Goal: Task Accomplishment & Management: Manage account settings

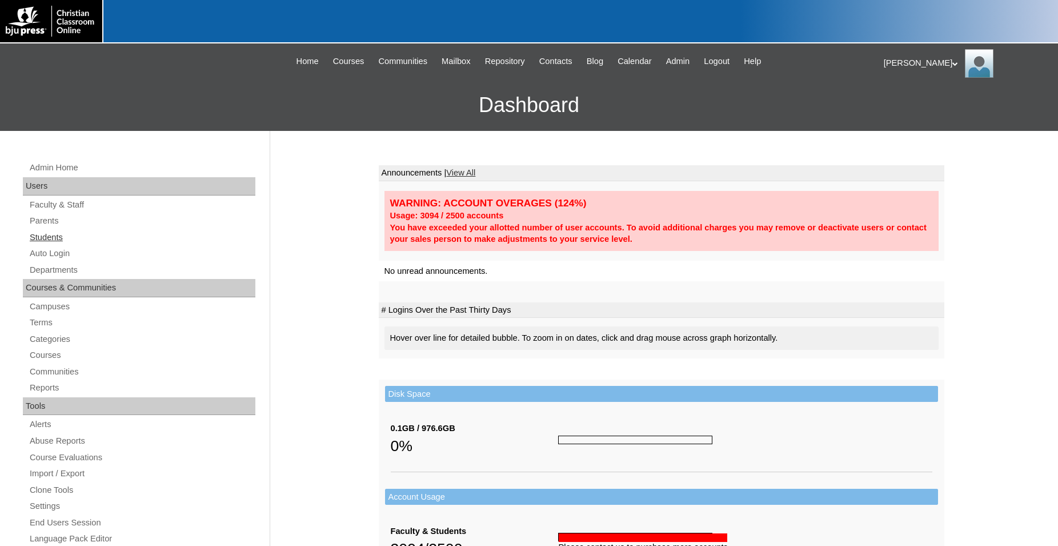
click at [47, 239] on link "Students" at bounding box center [142, 237] width 227 height 14
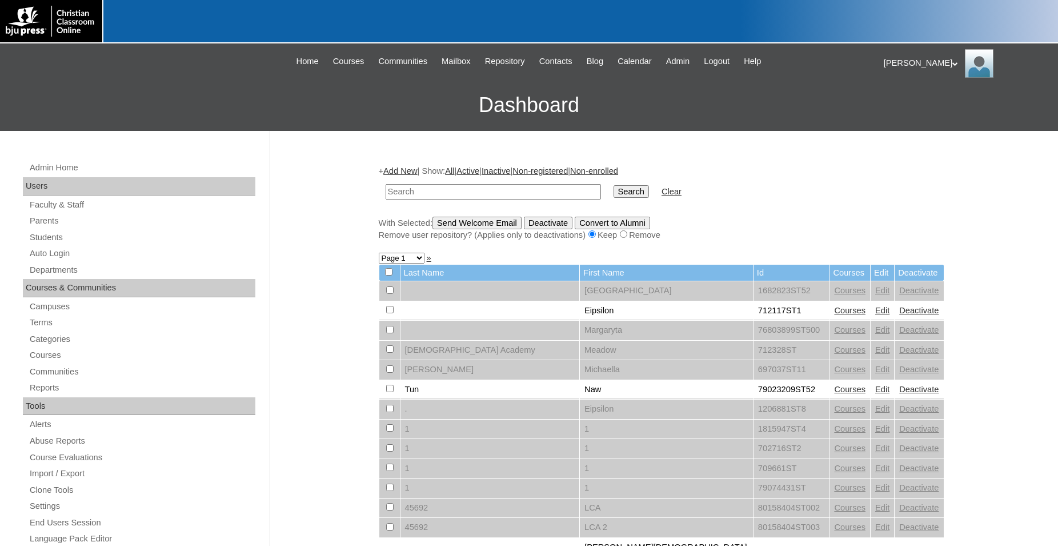
click at [446, 190] on input "text" at bounding box center [493, 191] width 215 height 15
type input "500042327"
click at [614, 185] on input "Search" at bounding box center [631, 191] width 35 height 13
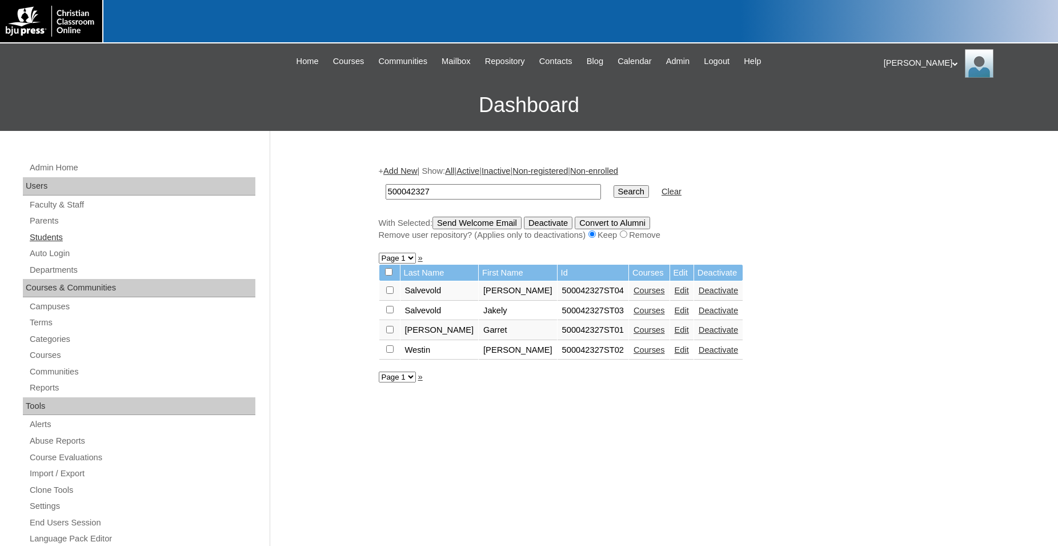
click at [39, 239] on link "Students" at bounding box center [142, 237] width 227 height 14
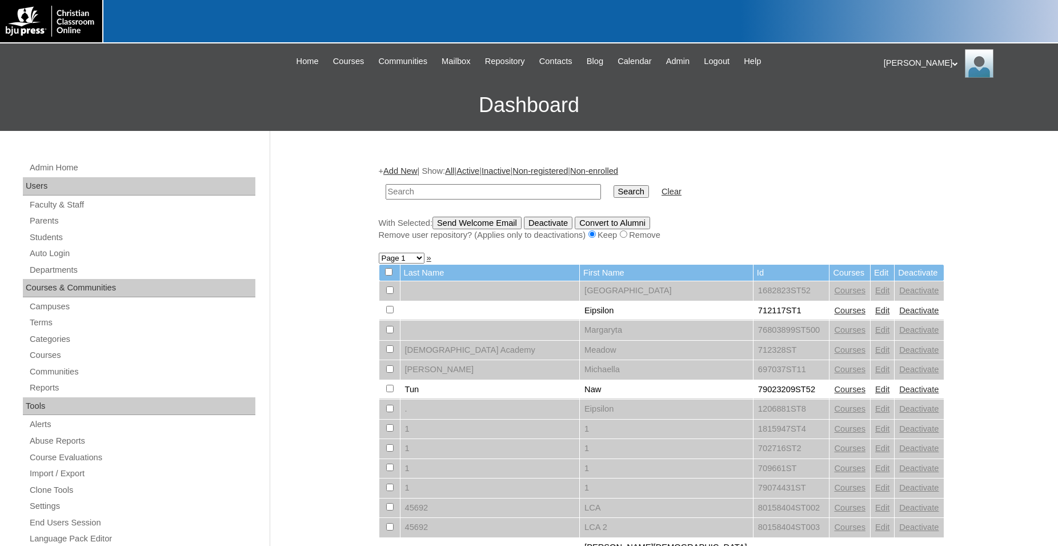
click at [447, 195] on input "text" at bounding box center [493, 191] width 215 height 15
type input "500042327"
click at [614, 185] on input "Search" at bounding box center [631, 191] width 35 height 13
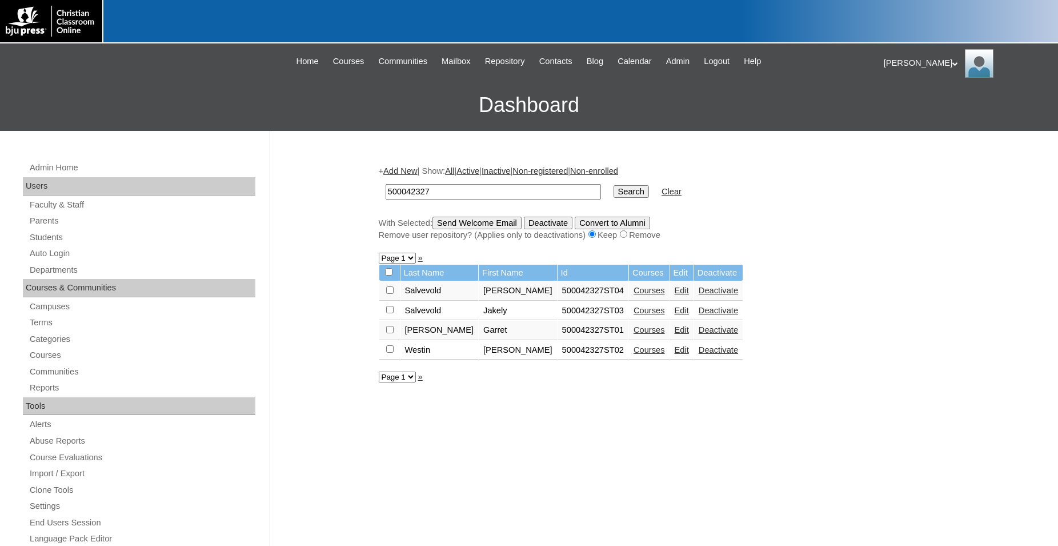
click at [634, 334] on link "Courses" at bounding box center [649, 329] width 31 height 9
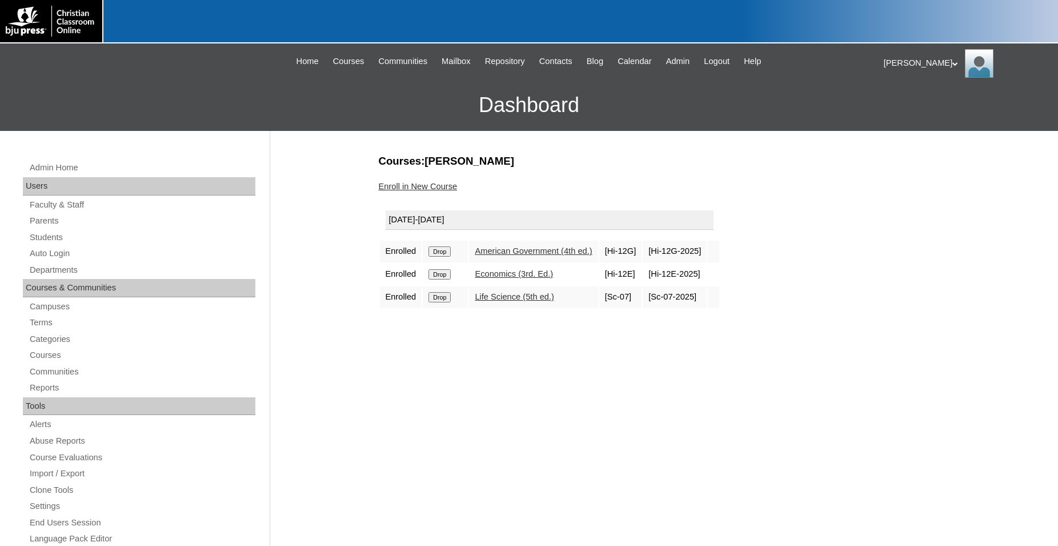
click at [442, 250] on input "Drop" at bounding box center [440, 251] width 22 height 10
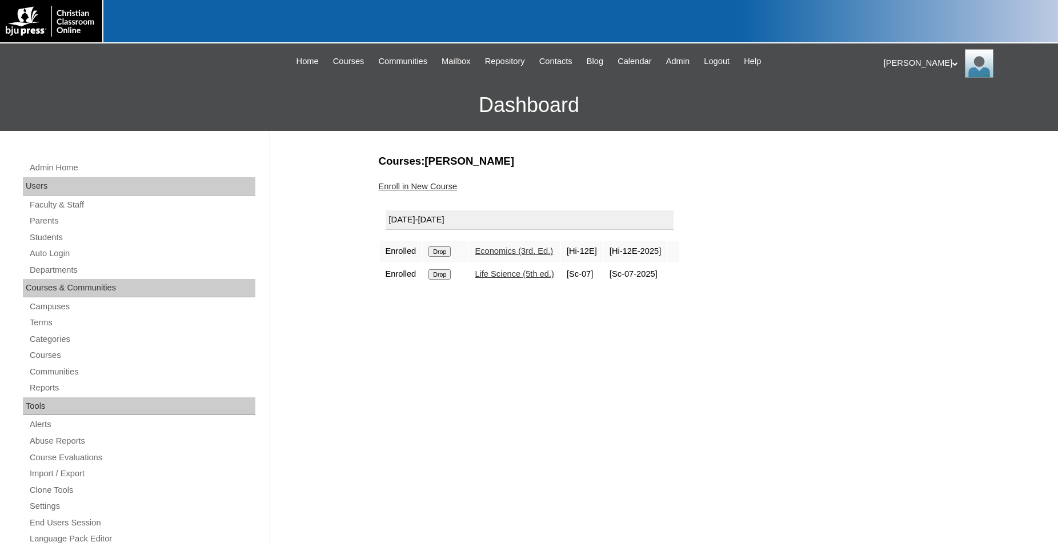
click at [442, 253] on input "Drop" at bounding box center [440, 251] width 22 height 10
